Goal: Book appointment/travel/reservation

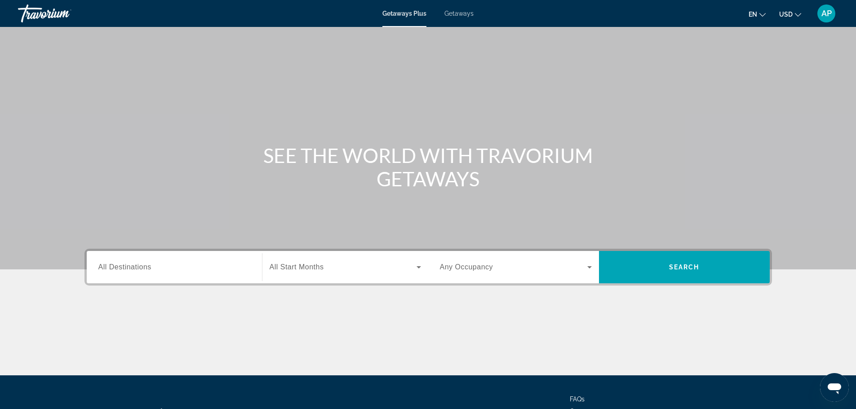
click at [124, 264] on span "All Destinations" at bounding box center [124, 267] width 53 height 8
click at [124, 264] on input "Destination All Destinations" at bounding box center [174, 267] width 152 height 11
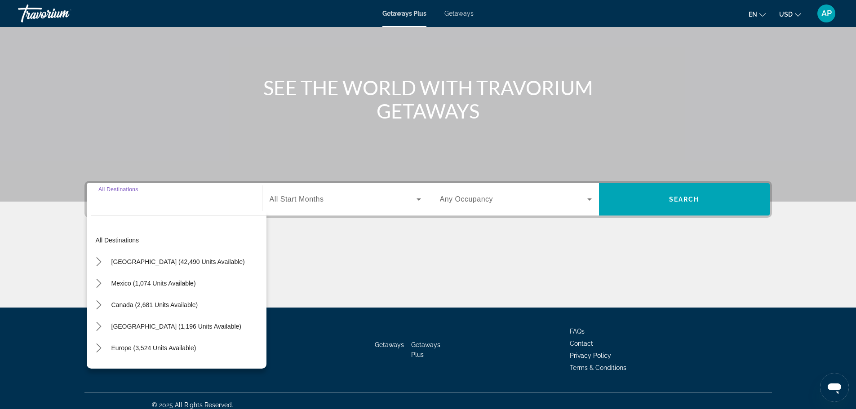
scroll to position [76, 0]
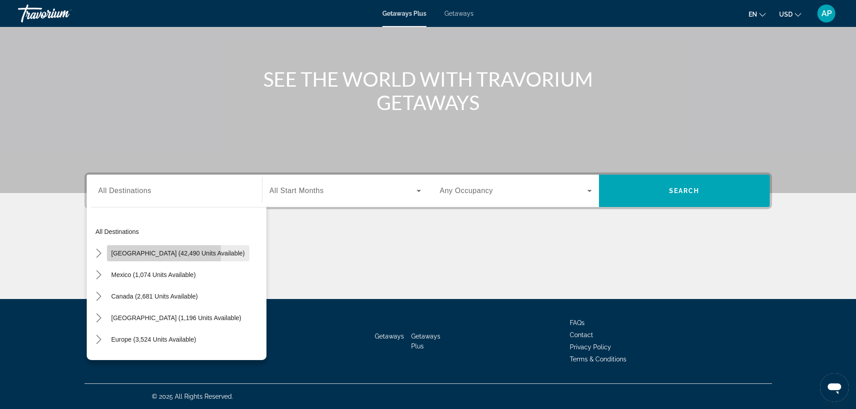
click at [147, 253] on span "[GEOGRAPHIC_DATA] (42,490 units available)" at bounding box center [177, 253] width 133 height 7
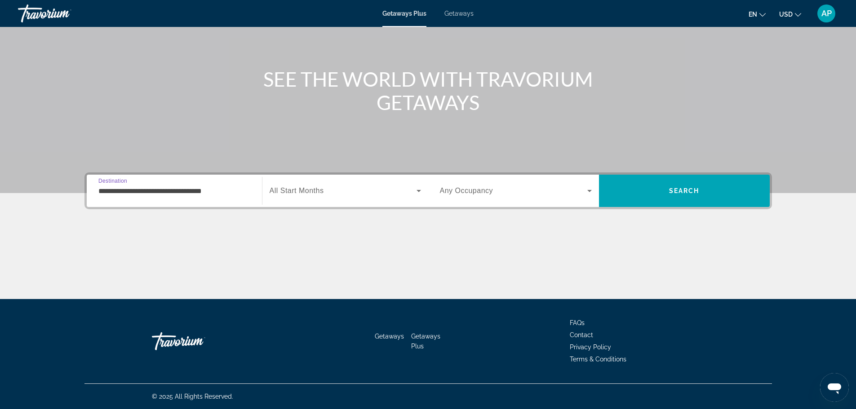
click at [123, 193] on input "**********" at bounding box center [174, 191] width 152 height 11
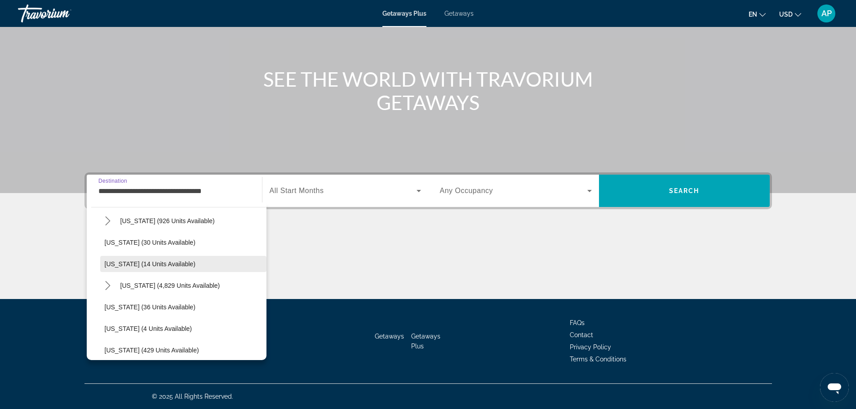
scroll to position [135, 0]
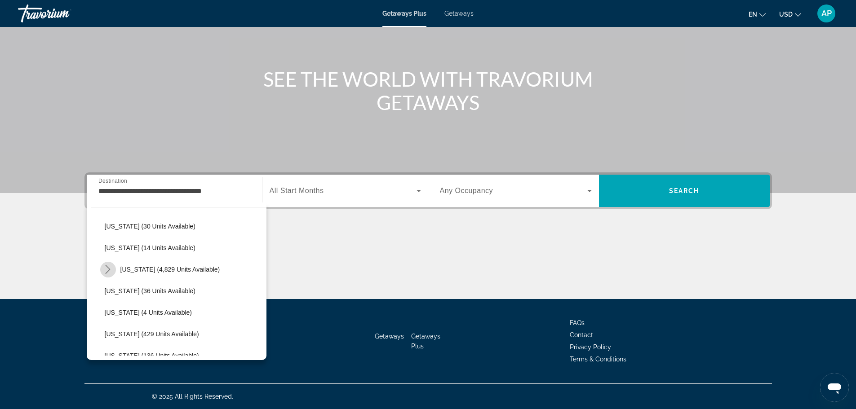
click at [108, 273] on icon "Toggle Florida (4,829 units available) submenu" at bounding box center [107, 269] width 9 height 9
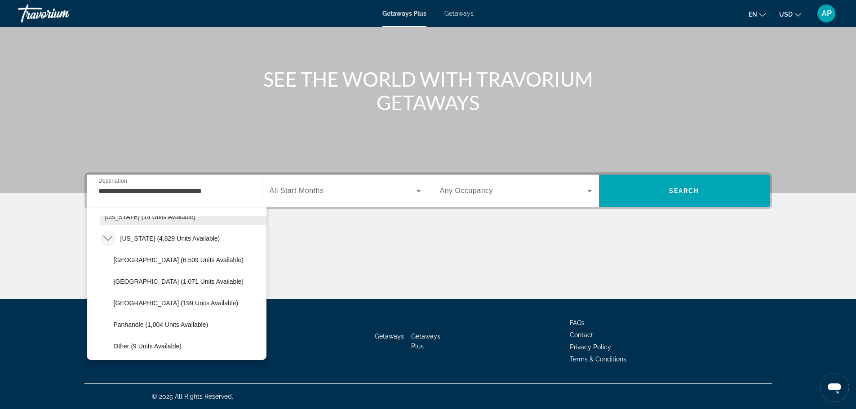
scroll to position [180, 0]
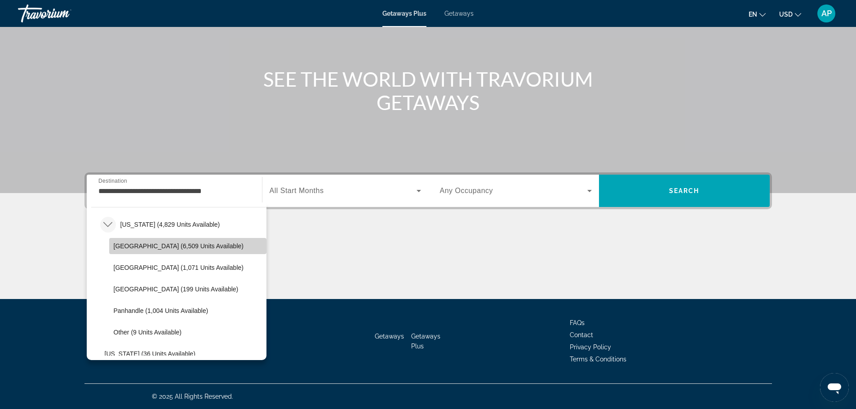
click at [223, 246] on span "[GEOGRAPHIC_DATA] (6,509 units available)" at bounding box center [179, 246] width 130 height 7
type input "**********"
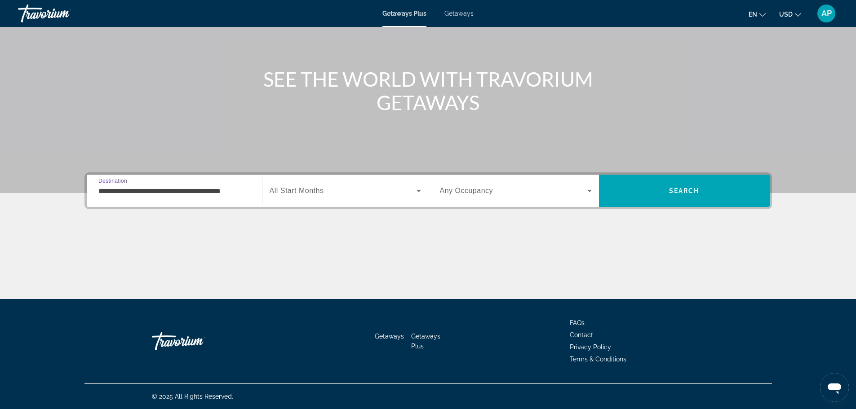
click at [314, 201] on div "Search widget" at bounding box center [345, 190] width 151 height 25
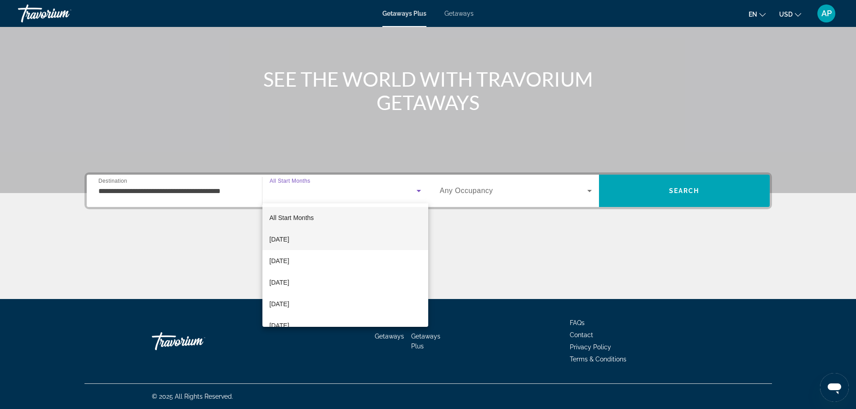
click at [295, 245] on mat-option "[DATE]" at bounding box center [345, 240] width 166 height 22
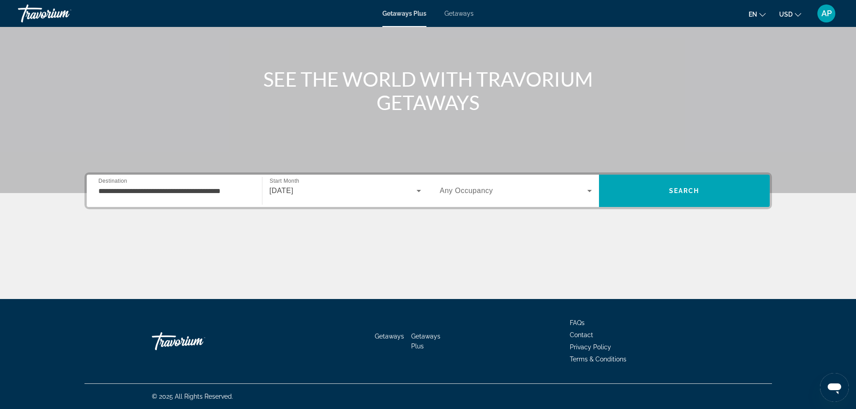
click at [521, 202] on div "Search widget" at bounding box center [516, 190] width 152 height 25
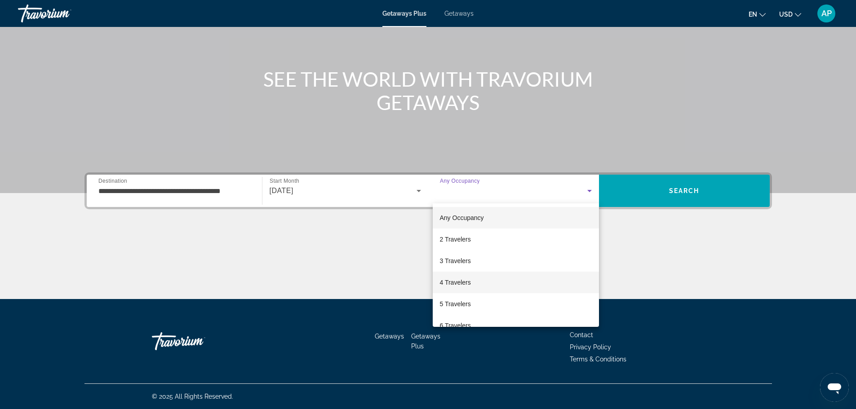
click at [462, 281] on span "4 Travelers" at bounding box center [455, 282] width 31 height 11
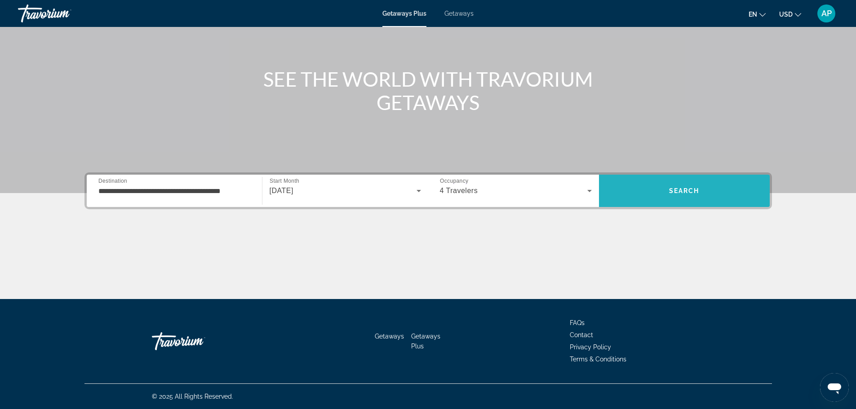
click at [661, 188] on span "Search" at bounding box center [684, 191] width 171 height 22
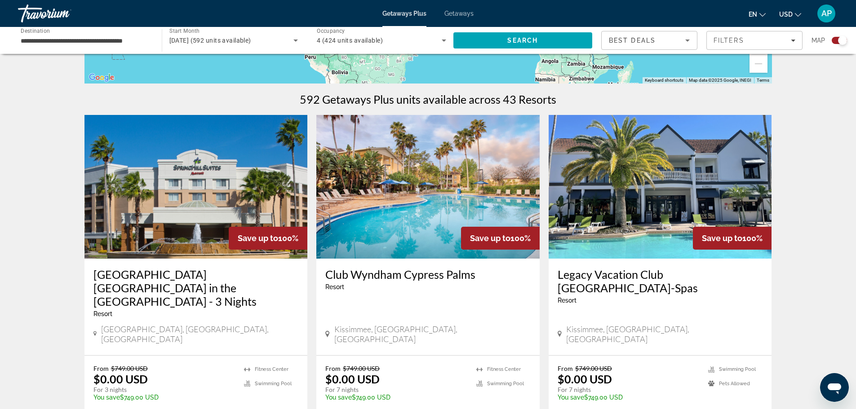
scroll to position [270, 0]
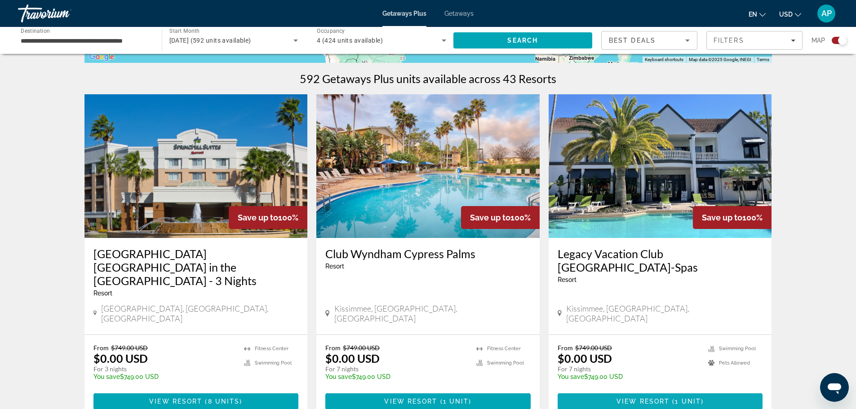
click at [640, 398] on span "View Resort" at bounding box center [642, 401] width 53 height 7
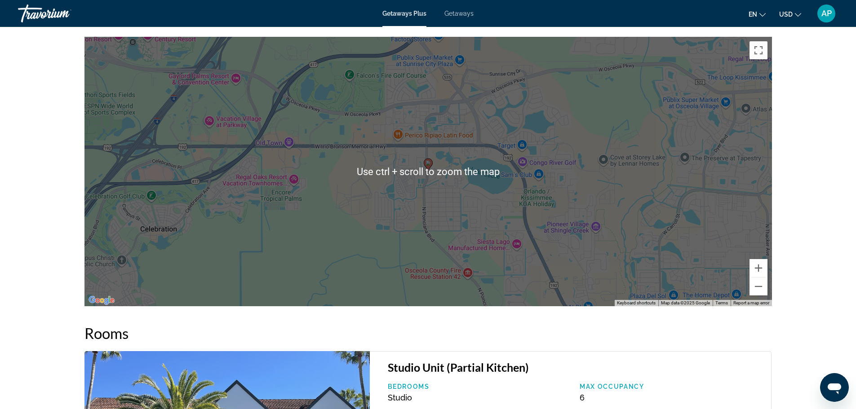
scroll to position [1438, 0]
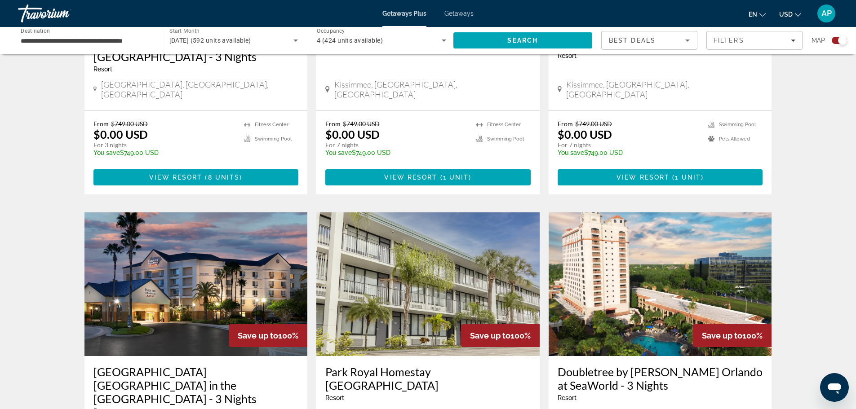
scroll to position [494, 0]
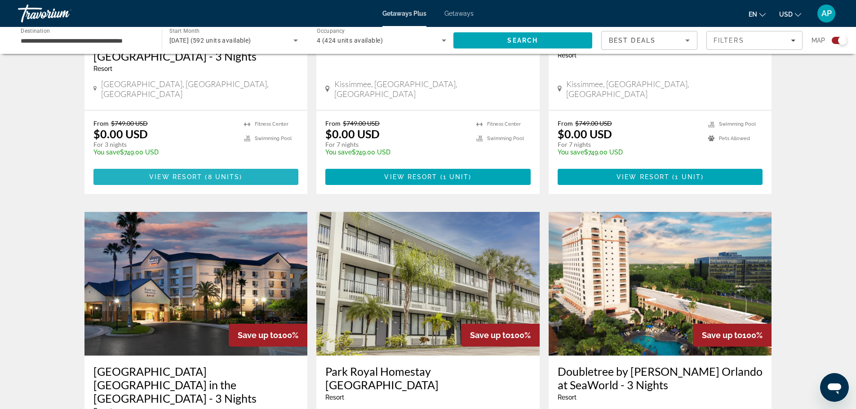
click at [194, 173] on span "View Resort" at bounding box center [175, 176] width 53 height 7
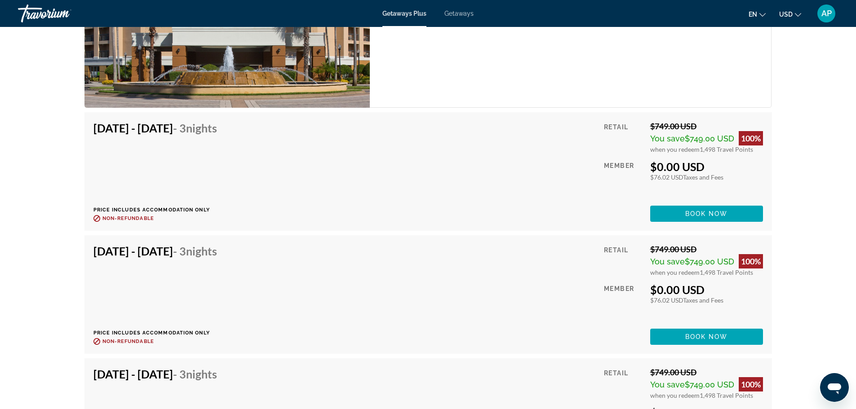
scroll to position [1438, 0]
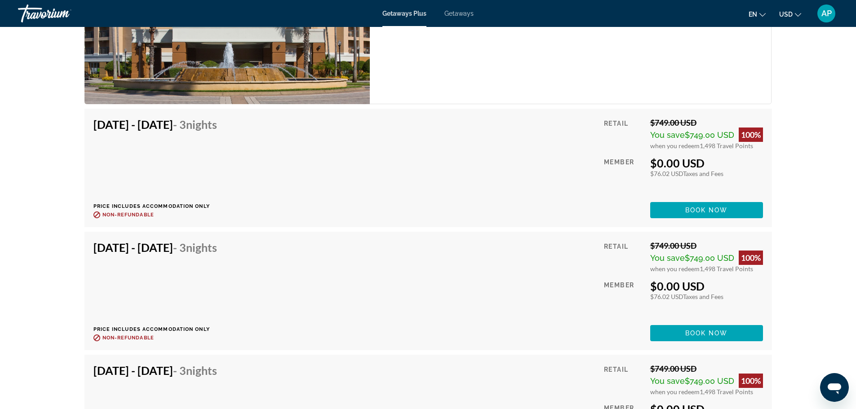
click at [475, 269] on div "[DATE] - [DATE] - 3 Nights Price includes accommodation only Refundable until :…" at bounding box center [428, 291] width 670 height 101
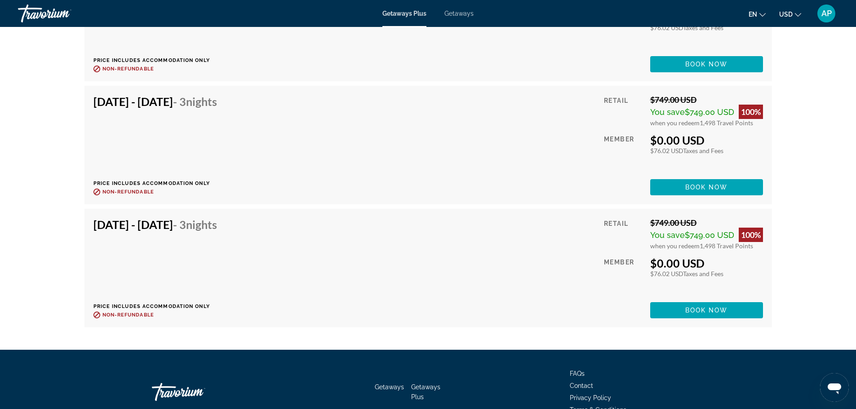
scroll to position [1398, 0]
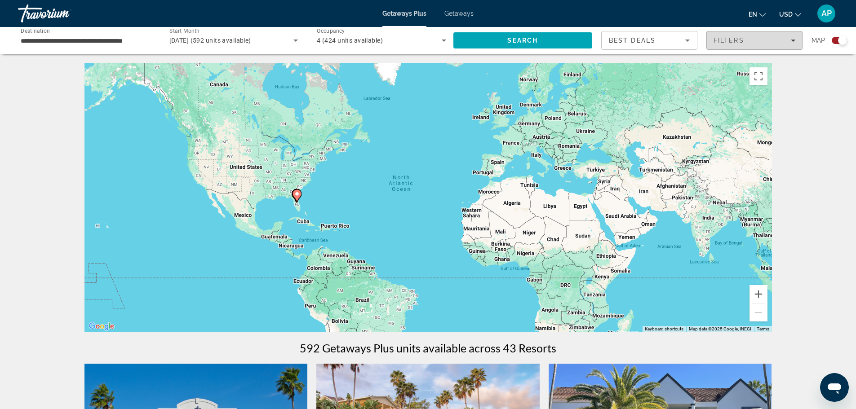
click at [749, 47] on span "Filters" at bounding box center [754, 41] width 95 height 22
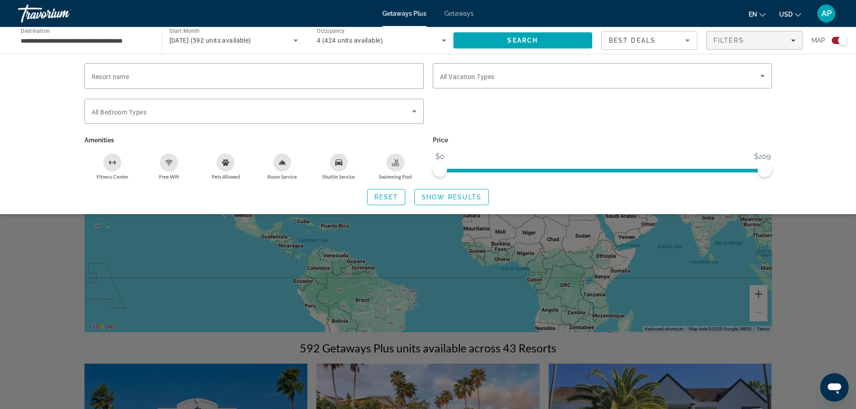
click at [833, 268] on div "Search widget" at bounding box center [428, 272] width 856 height 275
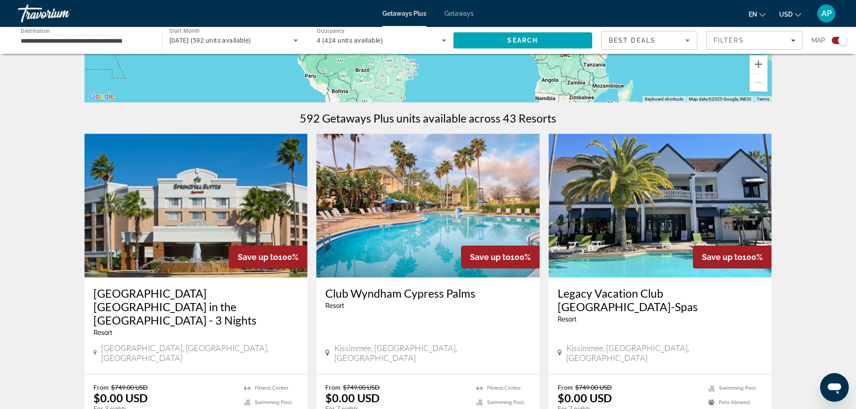
scroll to position [270, 0]
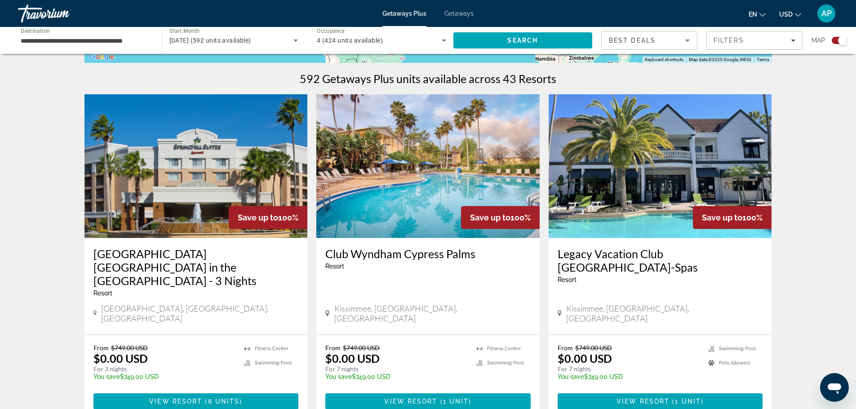
click at [673, 48] on div "Best Deals" at bounding box center [649, 43] width 81 height 25
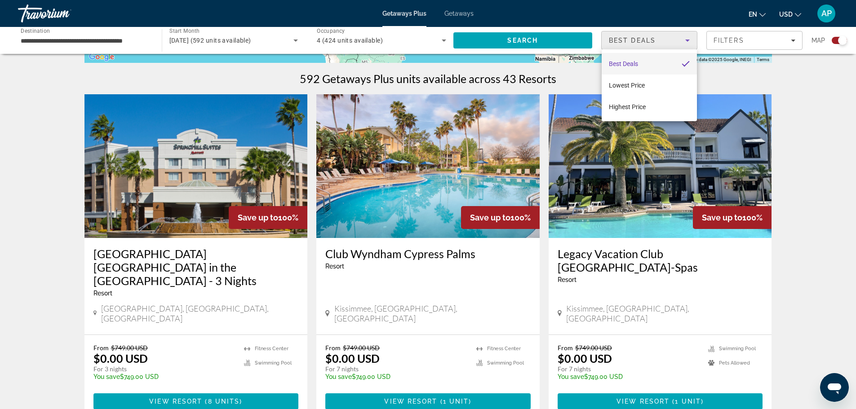
click at [786, 152] on div at bounding box center [428, 204] width 856 height 409
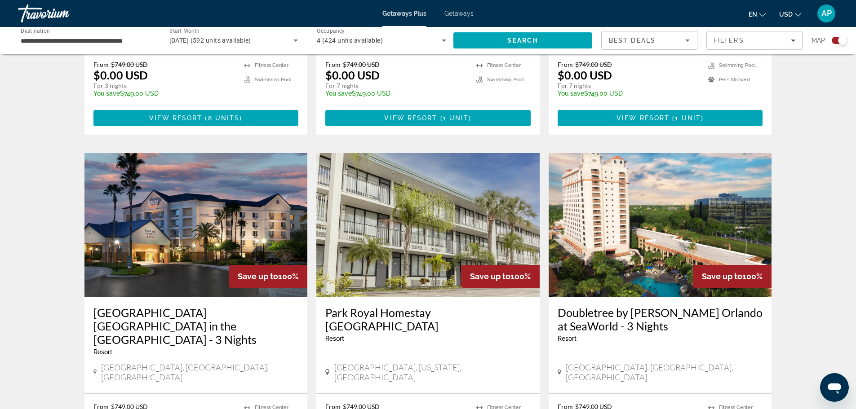
scroll to position [584, 0]
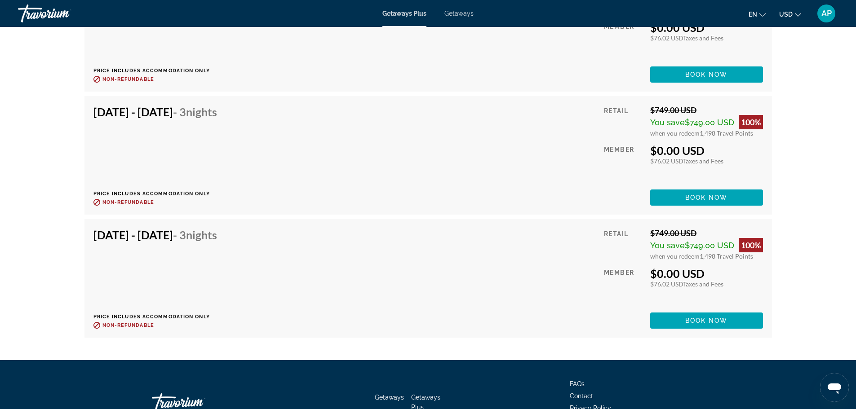
scroll to position [1707, 0]
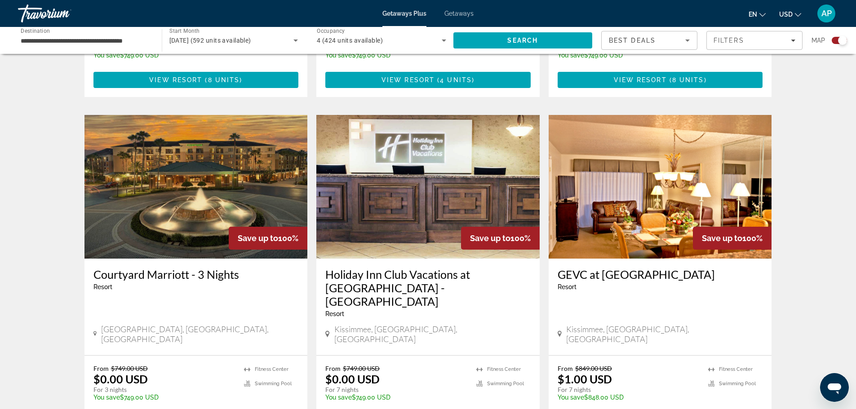
scroll to position [944, 0]
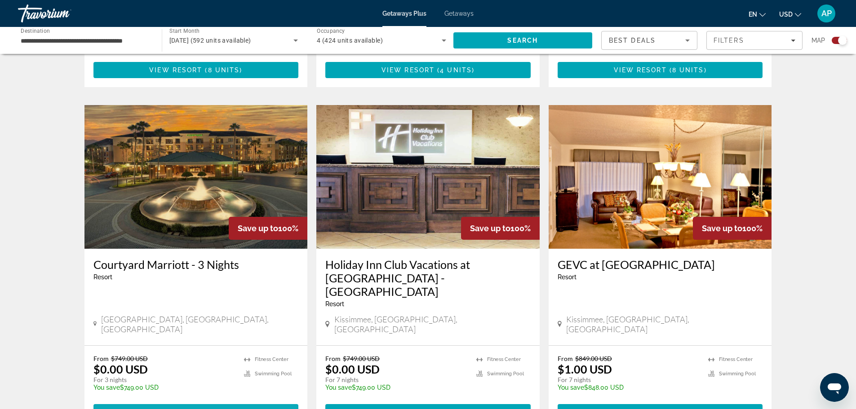
click at [213, 409] on span "8 units" at bounding box center [224, 412] width 32 height 7
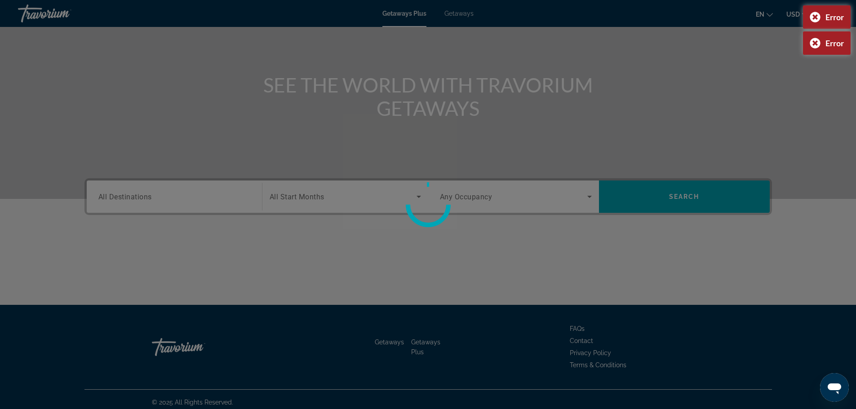
scroll to position [76, 0]
